Goal: Information Seeking & Learning: Learn about a topic

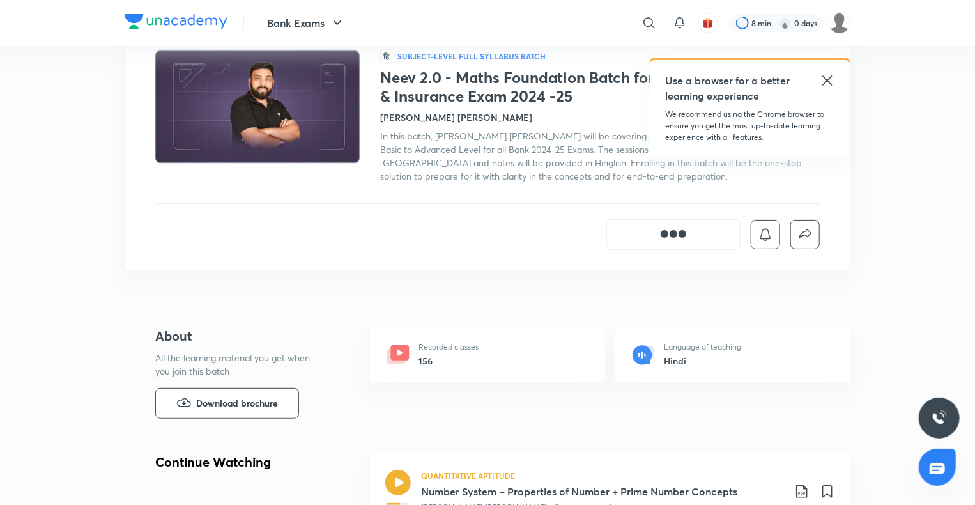
scroll to position [84, 0]
